Goal: Task Accomplishment & Management: Manage account settings

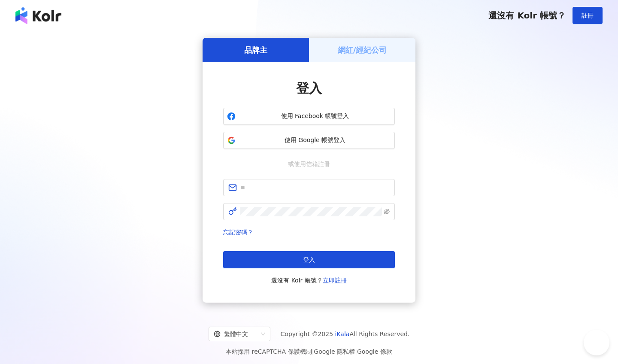
click at [306, 141] on span "使用 Google 帳號登入" at bounding box center [315, 140] width 152 height 9
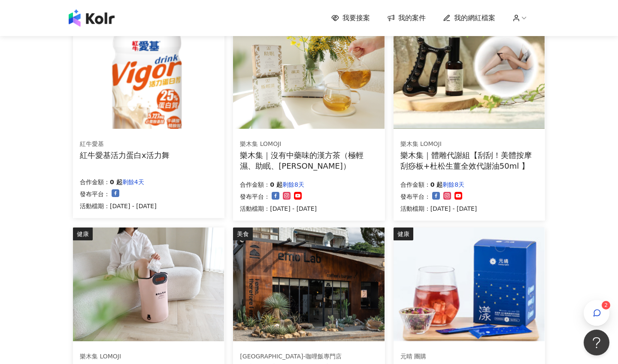
scroll to position [113, 0]
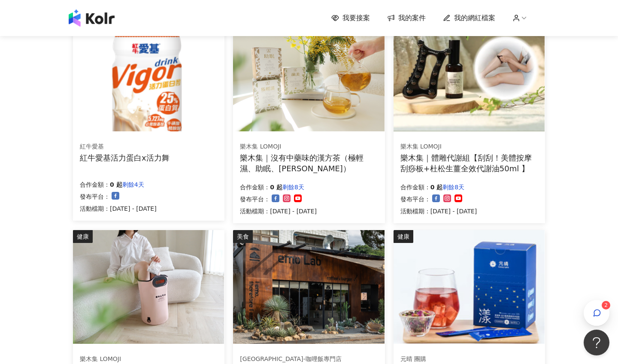
click at [454, 143] on div "樂木集 LOMOJI" at bounding box center [469, 147] width 137 height 9
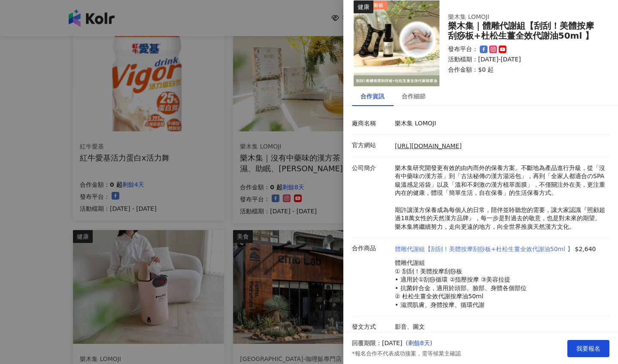
scroll to position [9, 0]
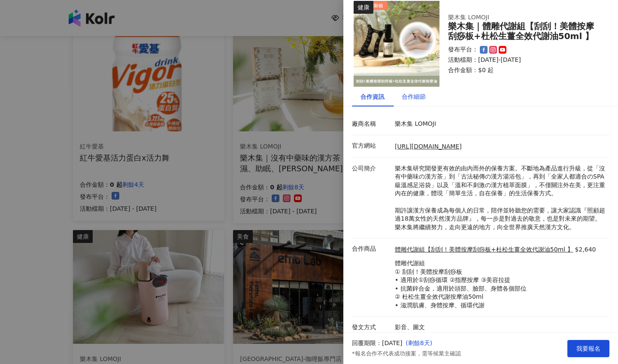
click at [410, 95] on div "合作細節" at bounding box center [414, 96] width 24 height 9
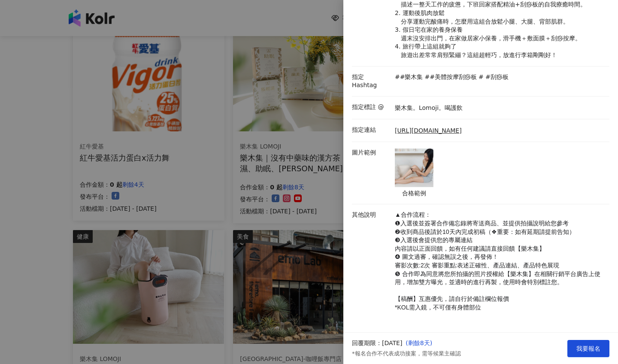
scroll to position [370, 0]
click at [259, 201] on div at bounding box center [309, 182] width 618 height 364
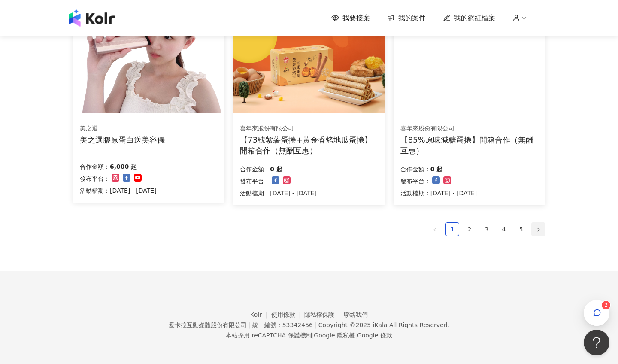
scroll to position [556, 0]
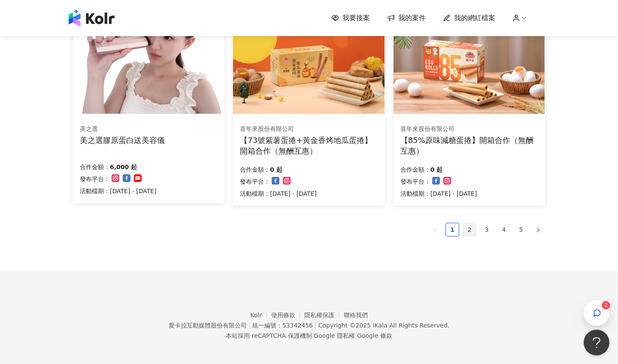
click at [476, 226] on li "2" at bounding box center [470, 230] width 14 height 14
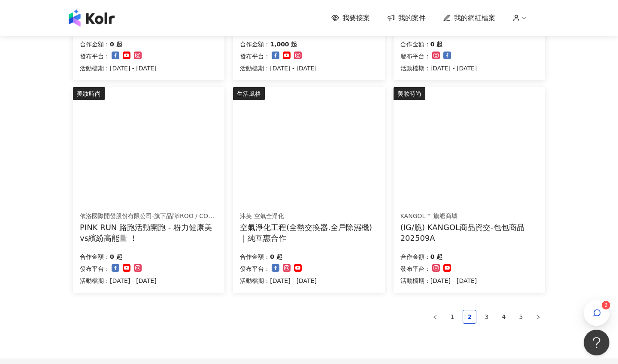
scroll to position [466, 0]
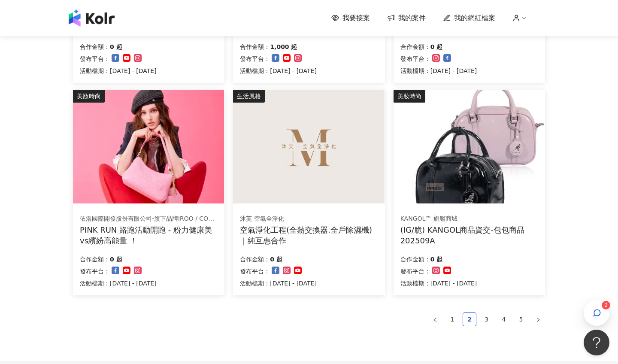
click at [455, 188] on img at bounding box center [469, 147] width 151 height 114
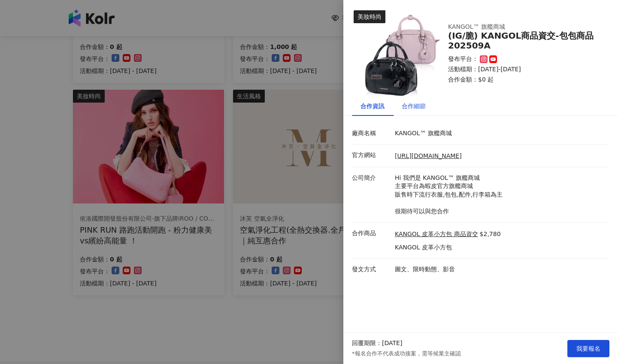
click at [422, 107] on div "合作細節" at bounding box center [414, 105] width 24 height 9
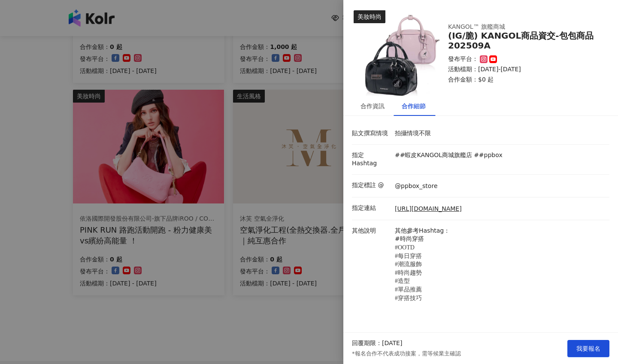
click at [326, 125] on div at bounding box center [309, 182] width 618 height 364
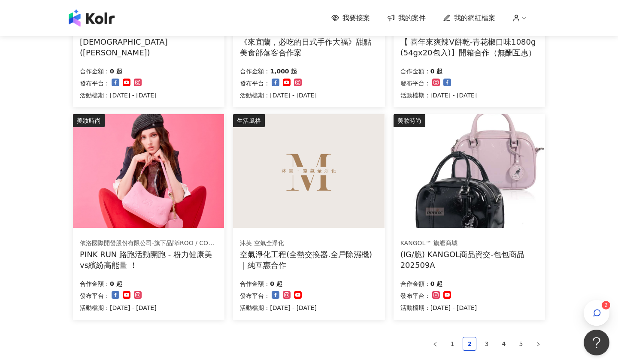
scroll to position [445, 0]
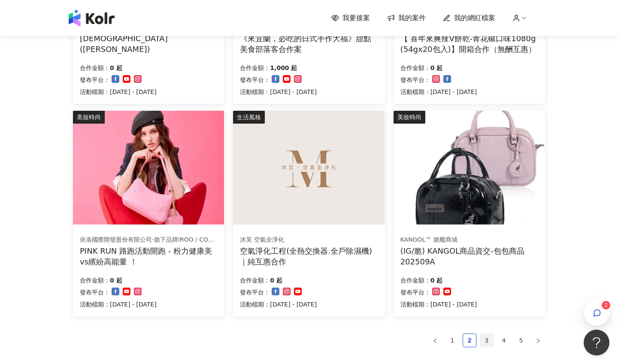
click at [487, 337] on link "3" at bounding box center [486, 340] width 13 height 13
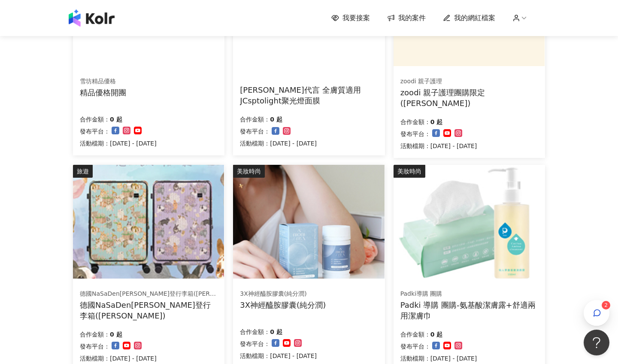
scroll to position [188, 0]
